Goal: Task Accomplishment & Management: Use online tool/utility

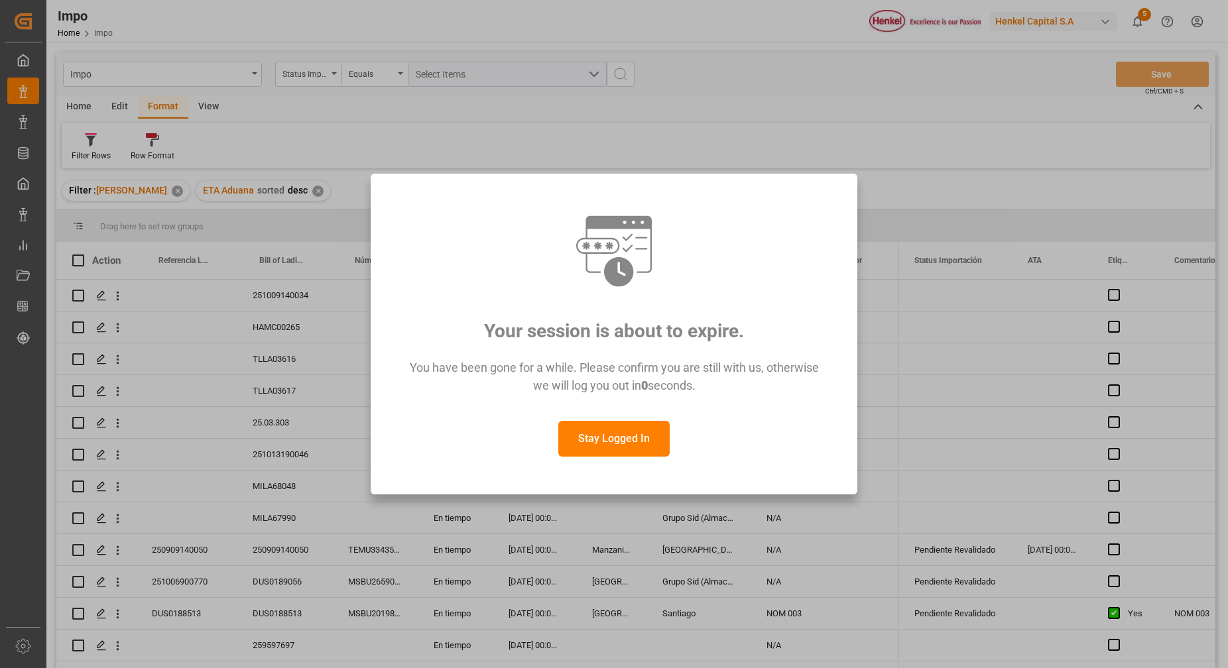
click at [617, 434] on button "Stay Logged In" at bounding box center [613, 439] width 111 height 36
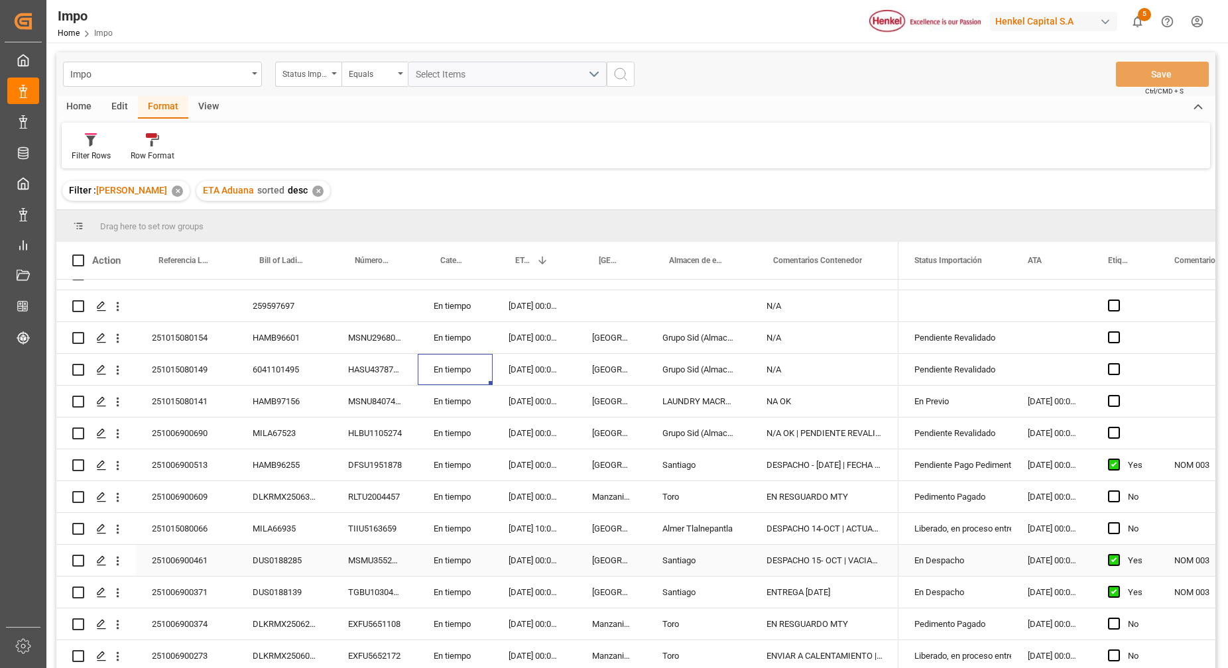
scroll to position [196, 0]
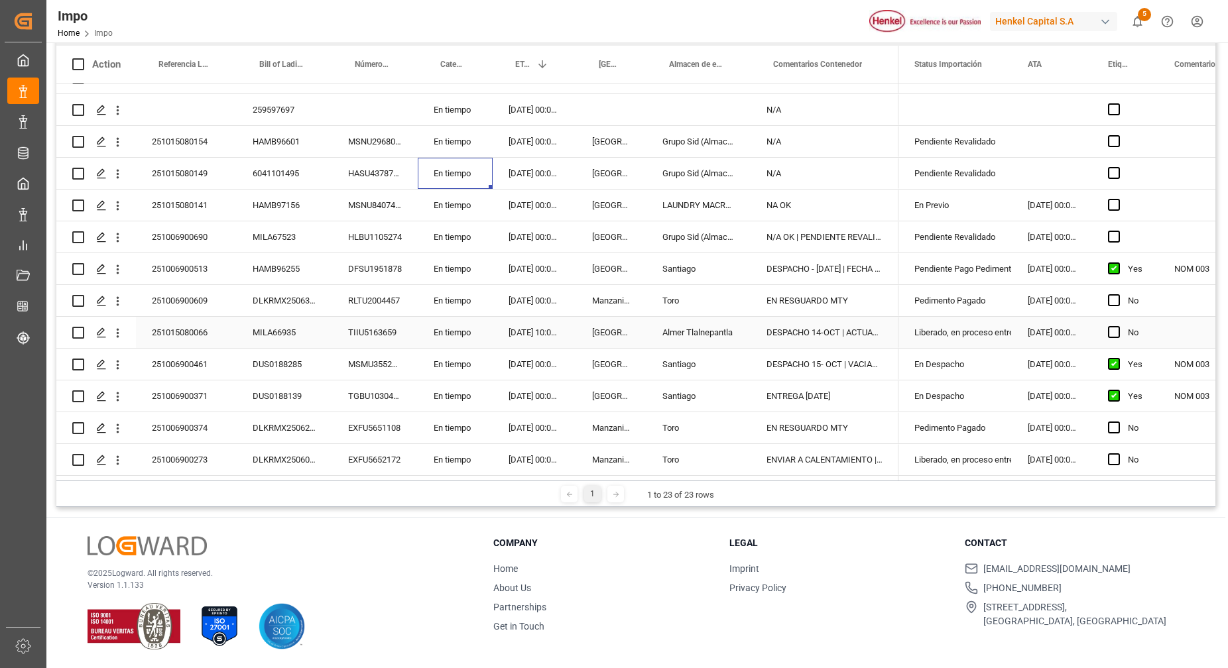
click at [312, 317] on div "MILA66935" at bounding box center [284, 332] width 95 height 31
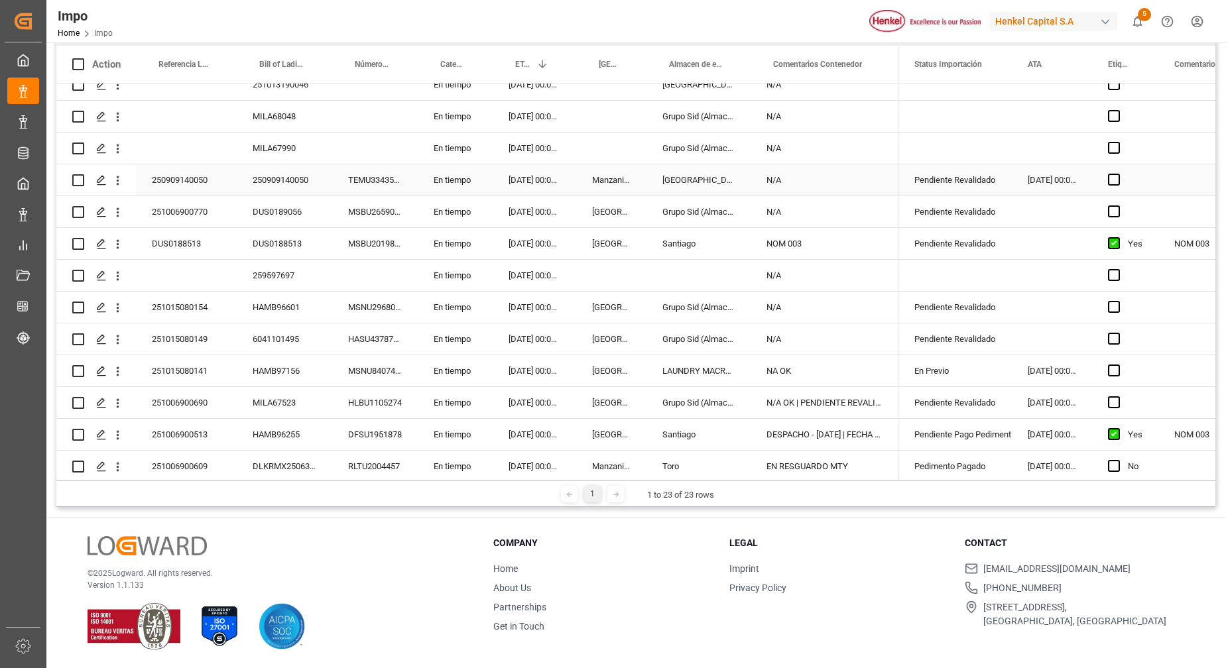
scroll to position [249, 0]
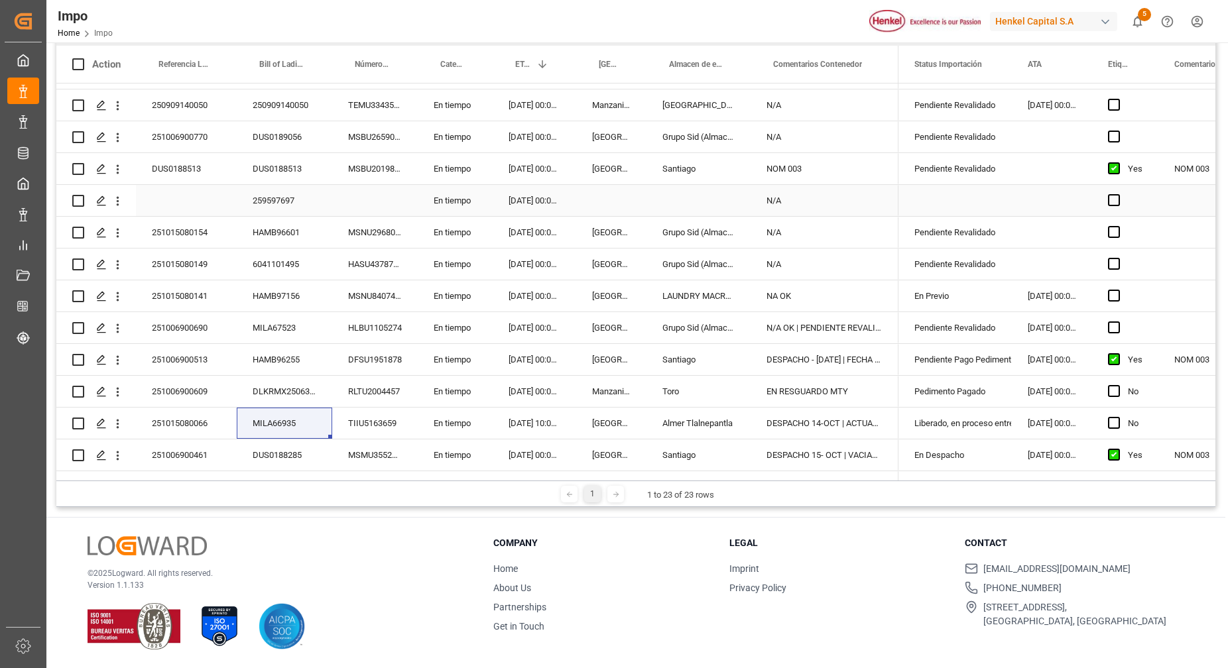
click at [195, 185] on div "Press SPACE to select this row." at bounding box center [186, 200] width 101 height 31
click at [186, 168] on div "DUS0188513" at bounding box center [186, 168] width 101 height 31
click at [186, 176] on input "DUS0188513" at bounding box center [186, 176] width 80 height 25
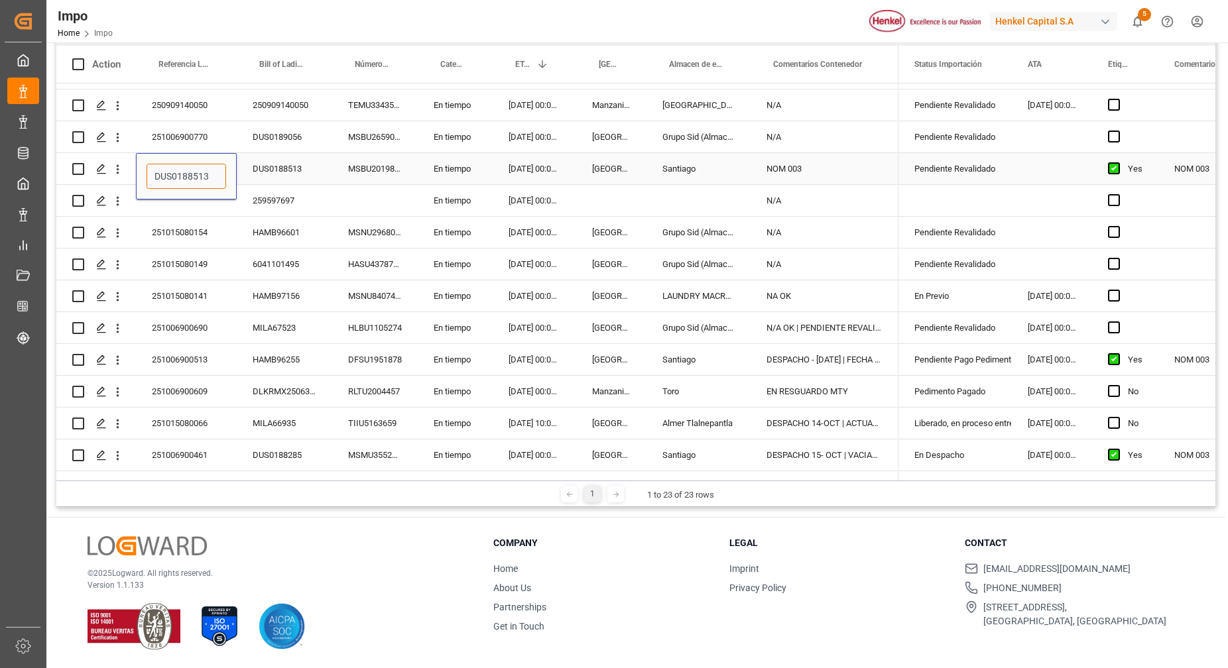
paste input "[EXT] RE: 251006900726// CV // BL DUS0188513 // PT // [PERSON_NAME] | V25824"
type input "[EXT] RE: 251006900726// CV // BL DUS0188513 // PT // [PERSON_NAME] | V258243"
click at [363, 192] on div "Press SPACE to select this row." at bounding box center [375, 200] width 86 height 31
click at [400, 160] on div "MSBU2019857" at bounding box center [375, 168] width 86 height 31
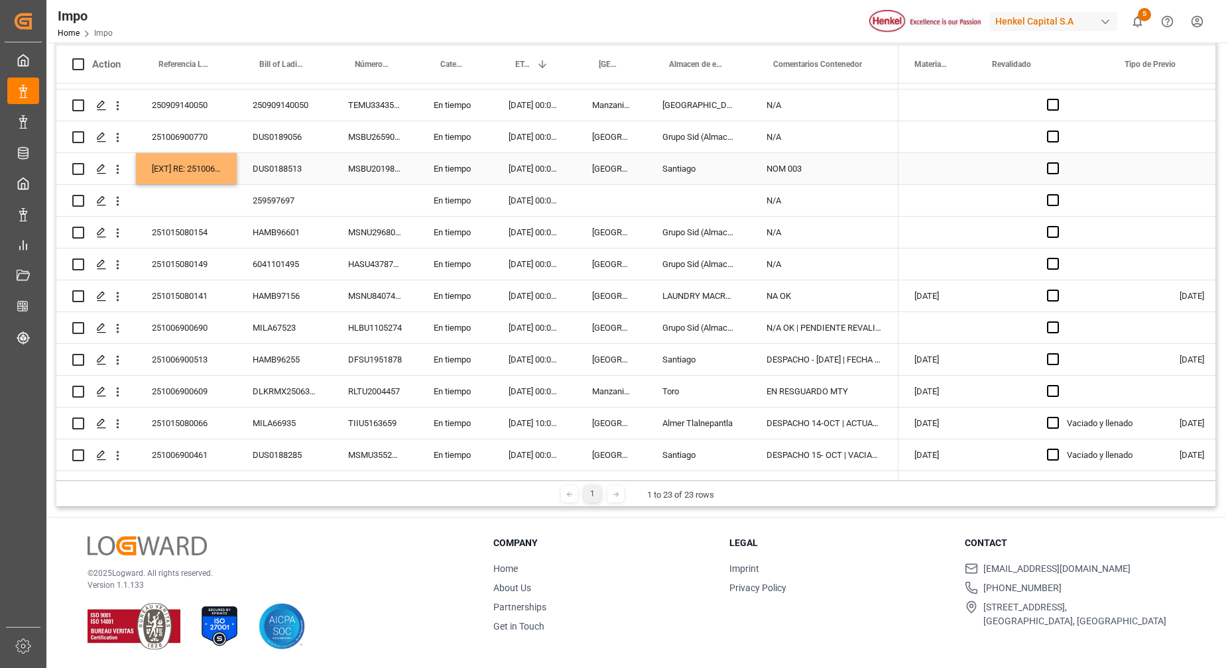
scroll to position [0, 2109]
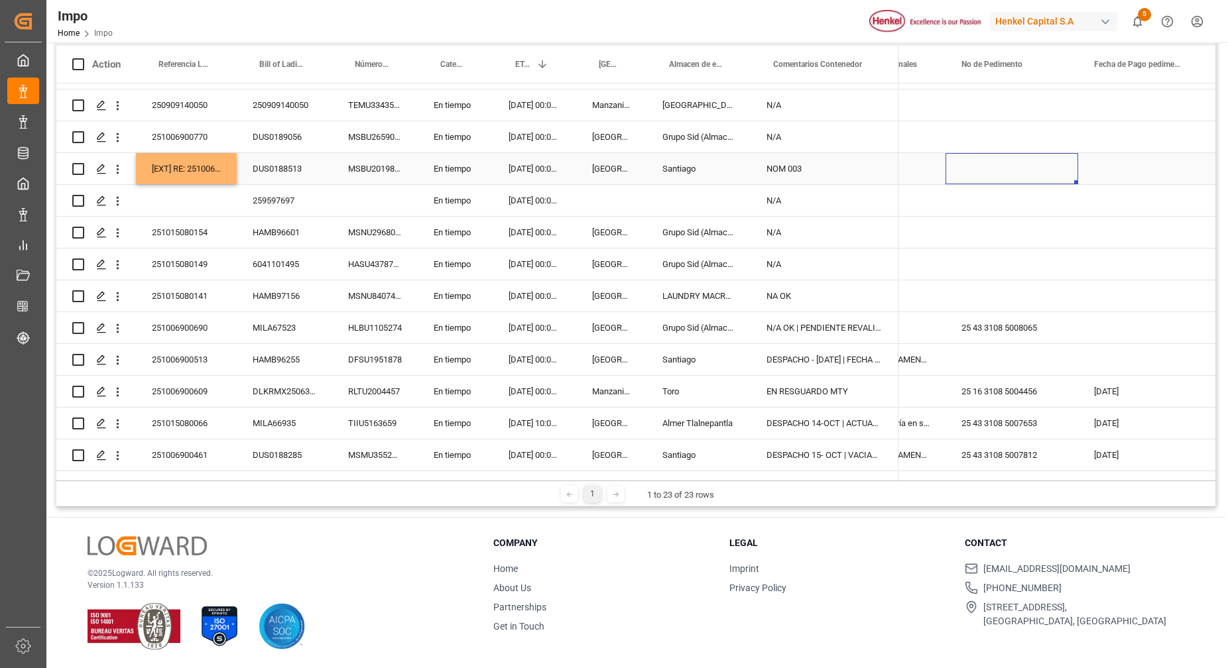
click at [996, 166] on div "Press SPACE to select this row." at bounding box center [1011, 168] width 133 height 31
click at [999, 170] on input "Press SPACE to select this row." at bounding box center [1011, 176] width 111 height 25
paste input "25 43 3108 5008170"
type input "25 43 3108 5008170"
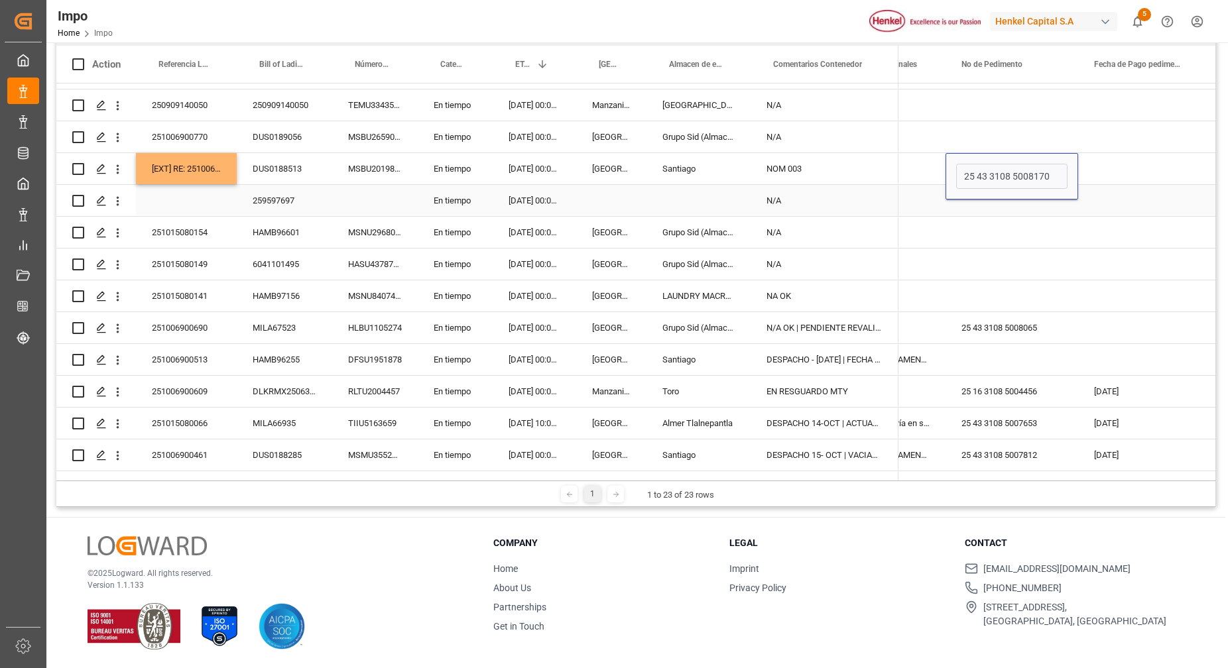
click at [1202, 190] on div "Press SPACE to select this row." at bounding box center [1144, 200] width 133 height 31
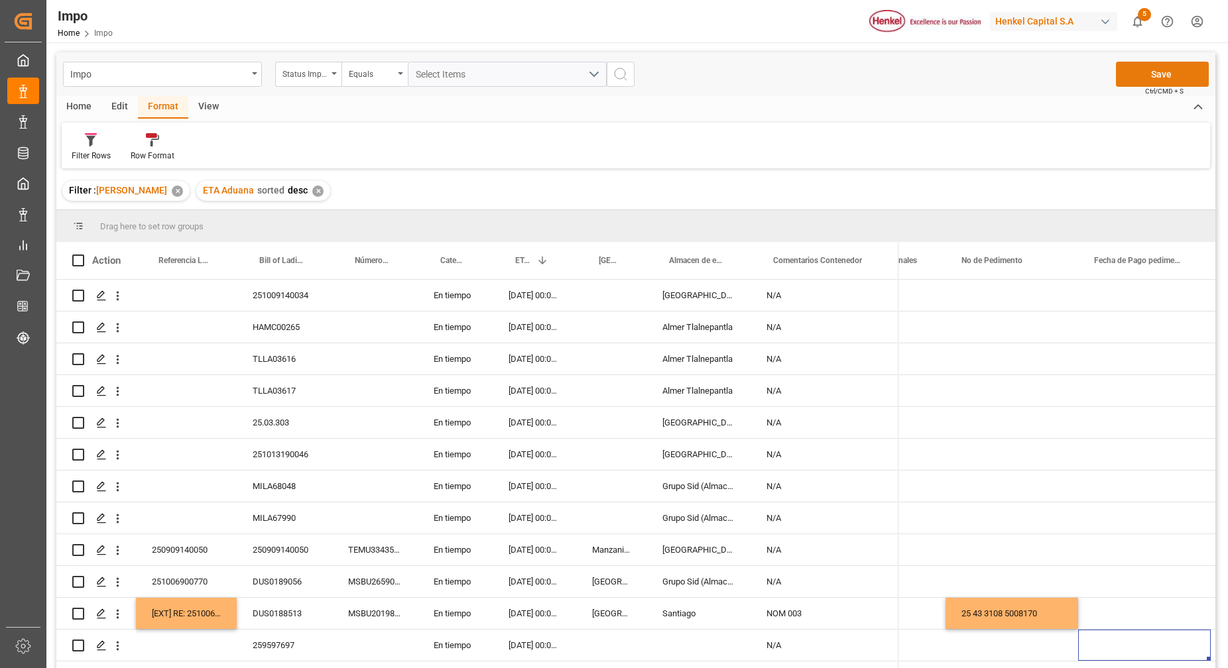
click at [1147, 77] on button "Save" at bounding box center [1162, 74] width 93 height 25
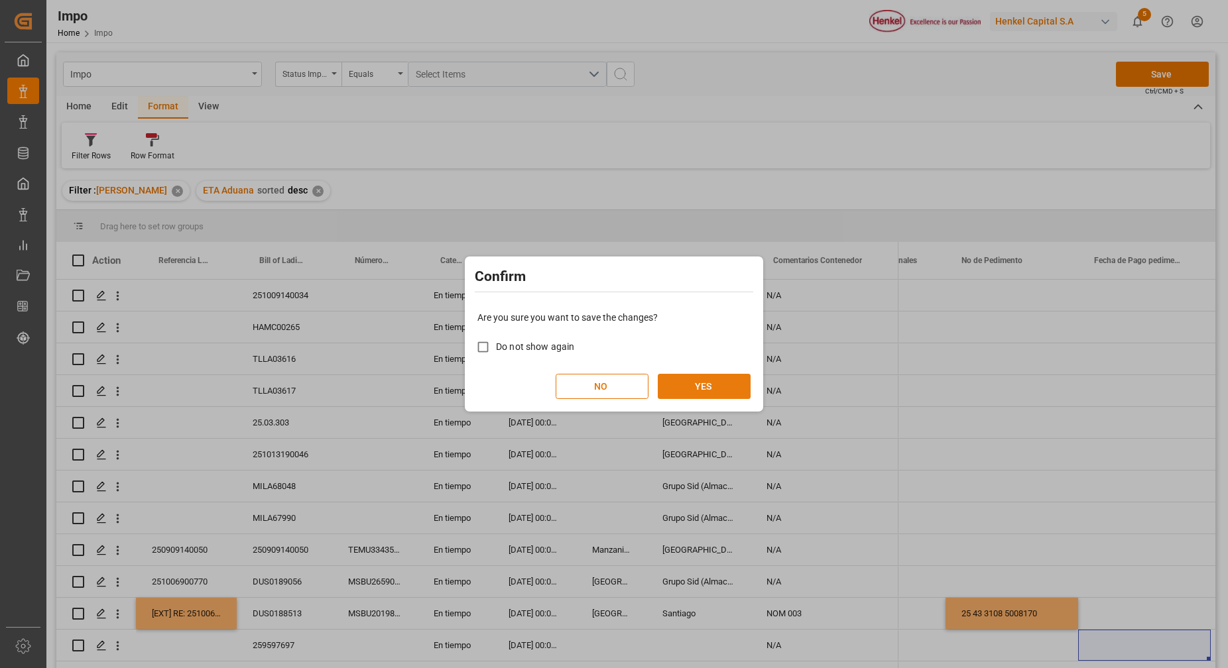
click at [723, 383] on button "YES" at bounding box center [704, 386] width 93 height 25
